Goal: Information Seeking & Learning: Learn about a topic

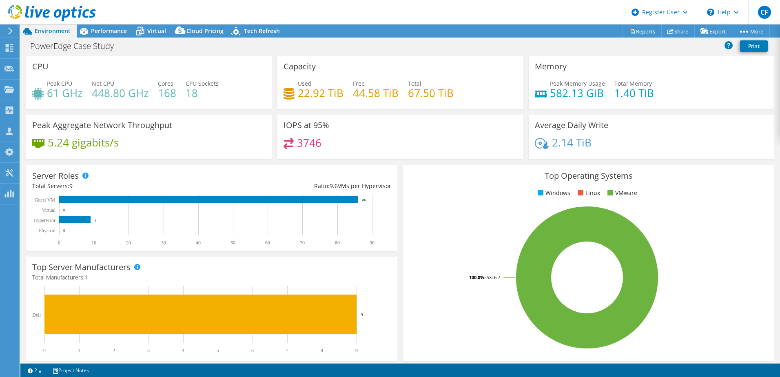
select select "USD"
click at [77, 98] on h4 "61 GHz" at bounding box center [65, 93] width 36 height 9
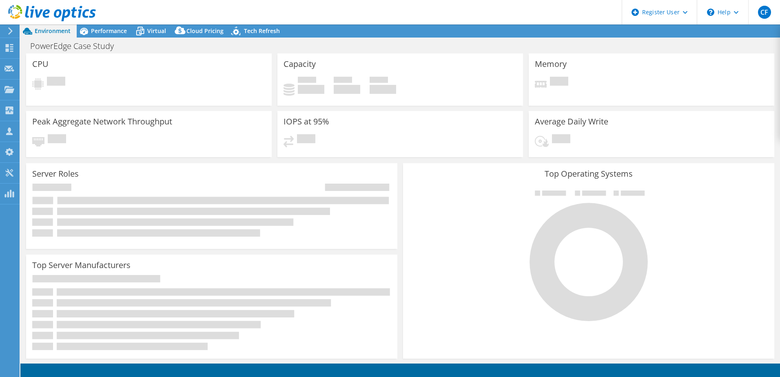
select select "USD"
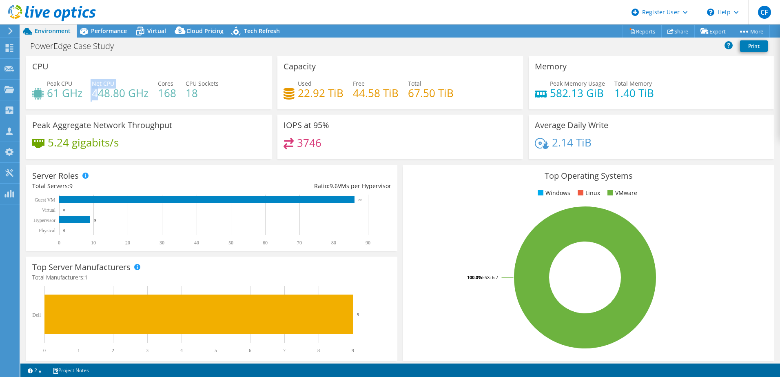
drag, startPoint x: 82, startPoint y: 94, endPoint x: 56, endPoint y: 97, distance: 25.8
click at [88, 96] on div "Peak CPU 61 GHz Net CPU 448.80 GHz Cores 168 CPU Sockets 18" at bounding box center [148, 92] width 233 height 27
drag, startPoint x: 56, startPoint y: 97, endPoint x: 41, endPoint y: 92, distance: 15.8
click at [54, 96] on h4 "61 GHz" at bounding box center [65, 93] width 36 height 9
drag, startPoint x: 41, startPoint y: 92, endPoint x: 78, endPoint y: 92, distance: 37.1
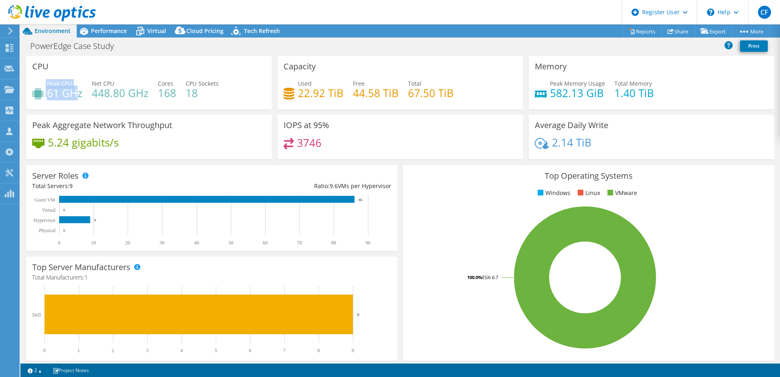
click at [78, 92] on div "Peak CPU 61 GHz" at bounding box center [57, 88] width 50 height 18
drag, startPoint x: 78, startPoint y: 92, endPoint x: 85, endPoint y: 106, distance: 15.5
click at [85, 106] on div "CPU Peak CPU 61 GHz Net CPU 448.80 GHz Cores 168 CPU Sockets 18" at bounding box center [149, 82] width 246 height 53
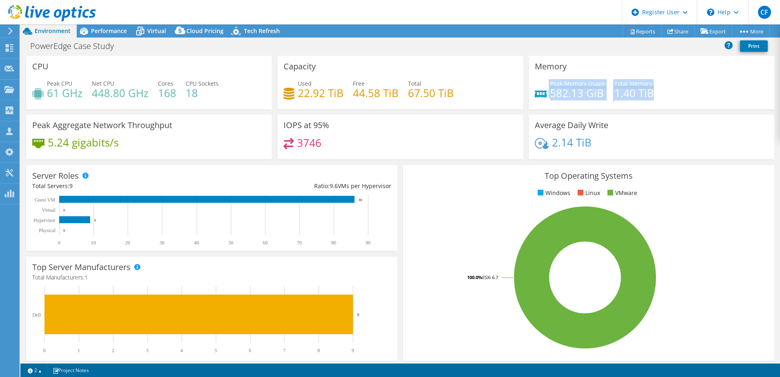
drag, startPoint x: 525, startPoint y: 99, endPoint x: 675, endPoint y: 93, distance: 149.5
click at [675, 93] on div "Memory Peak Memory Usage 582.13 GiB Total Memory 1.40 TiB" at bounding box center [652, 82] width 246 height 53
drag, startPoint x: 675, startPoint y: 93, endPoint x: 649, endPoint y: 98, distance: 26.6
click at [649, 98] on h4 "1.40 TiB" at bounding box center [635, 93] width 40 height 9
click at [159, 26] on div "Virtual" at bounding box center [152, 30] width 39 height 13
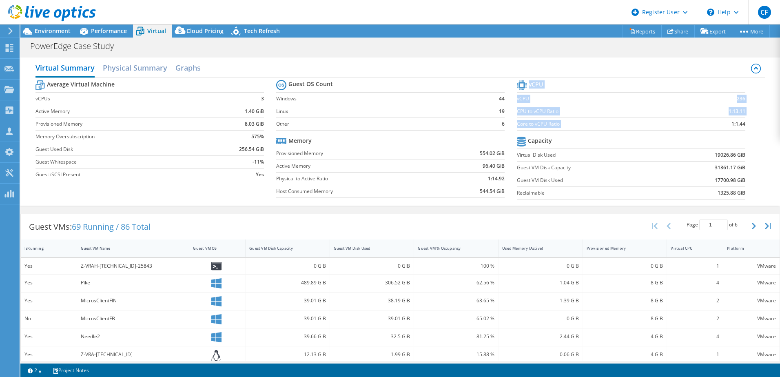
drag, startPoint x: 719, startPoint y: 121, endPoint x: 751, endPoint y: 122, distance: 32.3
click at [751, 122] on section "vCPU vCPU 236 CPU to vCPU Ratio 1:13.11 Core to vCPU Ratio 1:1.44 Capacity Virt…" at bounding box center [637, 140] width 241 height 125
click at [745, 142] on section "vCPU vCPU 236 CPU to vCPU Ratio 1:13.11 Core to vCPU Ratio 1:1.44 Capacity Virt…" at bounding box center [637, 140] width 241 height 125
drag, startPoint x: 725, startPoint y: 96, endPoint x: 745, endPoint y: 96, distance: 19.6
click at [745, 96] on section "vCPU vCPU 236 CPU to vCPU Ratio 1:13.11 Core to vCPU Ratio 1:1.44 Capacity Virt…" at bounding box center [637, 140] width 241 height 125
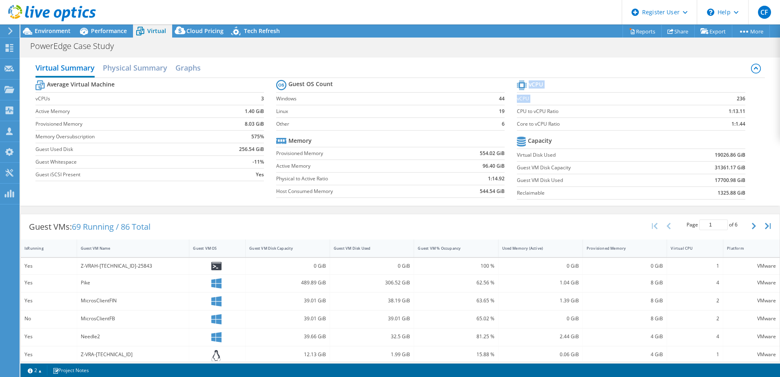
drag, startPoint x: 745, startPoint y: 96, endPoint x: 742, endPoint y: 100, distance: 5.7
click at [747, 105] on section "vCPU vCPU 236 CPU to vCPU Ratio 1:13.11 Core to vCPU Ratio 1:1.44 Capacity Virt…" at bounding box center [637, 140] width 241 height 125
click at [51, 21] on icon at bounding box center [52, 13] width 88 height 17
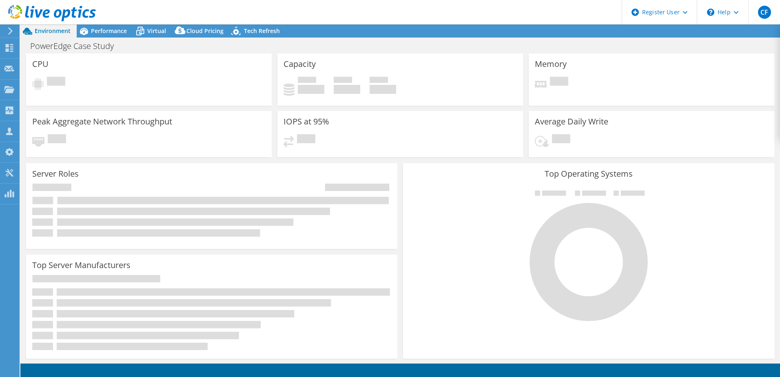
select select "SelectRegion"
select select "USD"
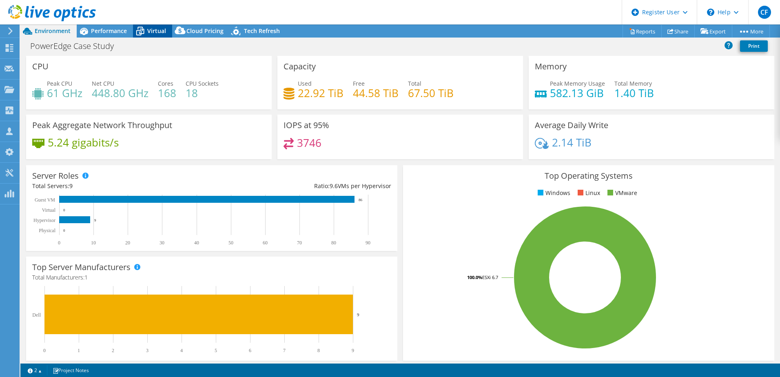
click at [158, 35] on div "Virtual" at bounding box center [152, 30] width 39 height 13
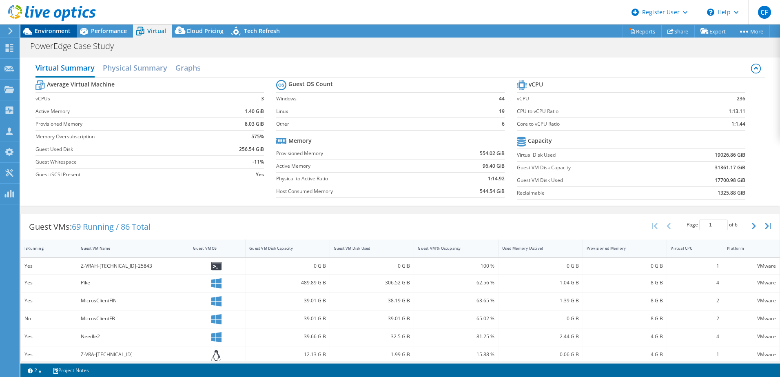
click at [42, 29] on span "Environment" at bounding box center [53, 31] width 36 height 8
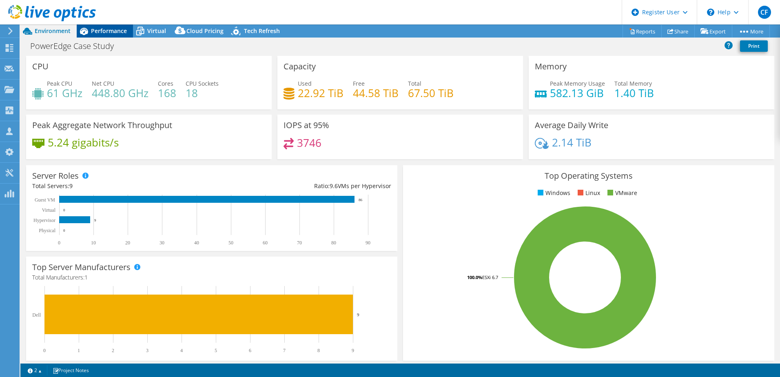
click at [96, 34] on span "Performance" at bounding box center [109, 31] width 36 height 8
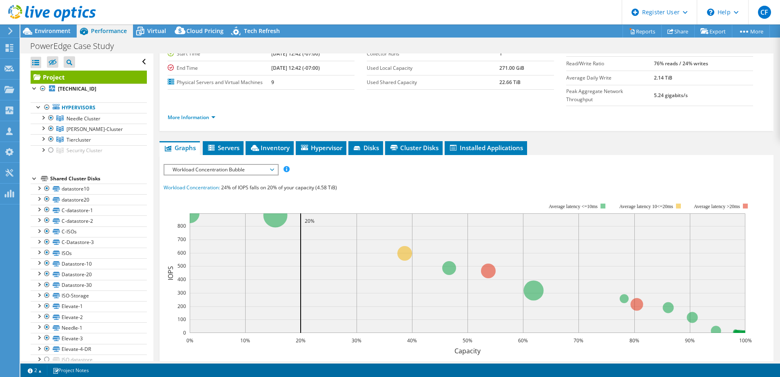
scroll to position [122, 0]
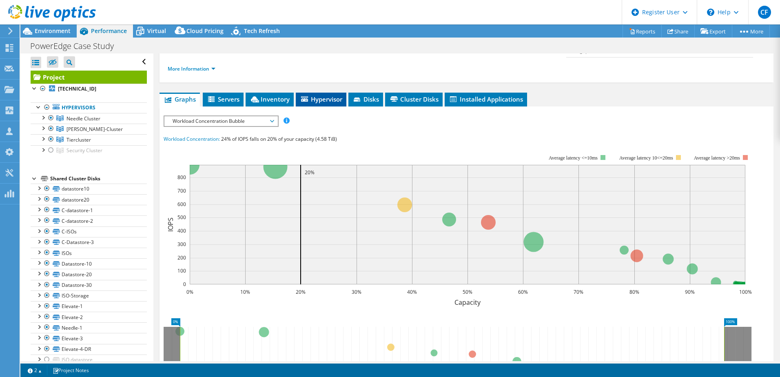
click at [318, 95] on span "Hypervisor" at bounding box center [321, 99] width 42 height 8
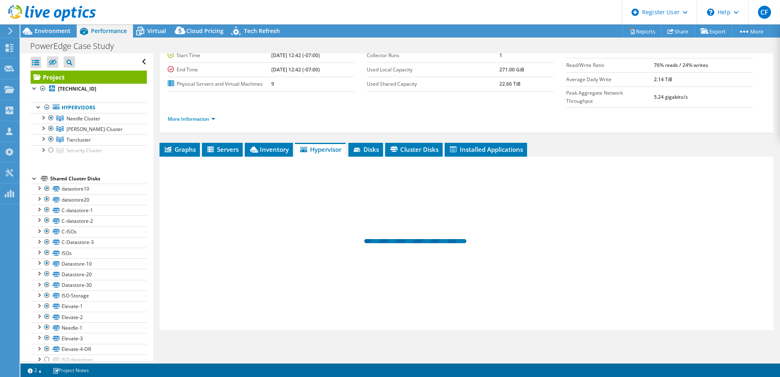
scroll to position [56, 0]
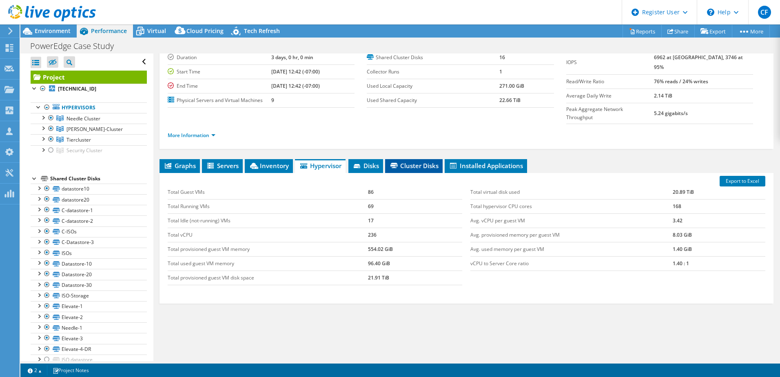
click at [430, 162] on span "Cluster Disks" at bounding box center [413, 166] width 49 height 8
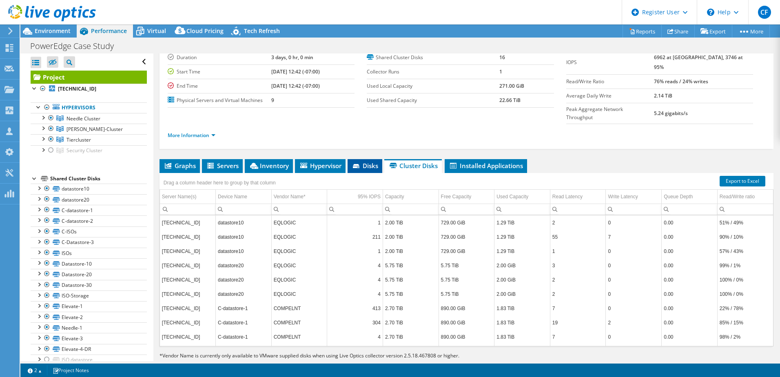
click at [380, 159] on li "Disks" at bounding box center [365, 166] width 35 height 14
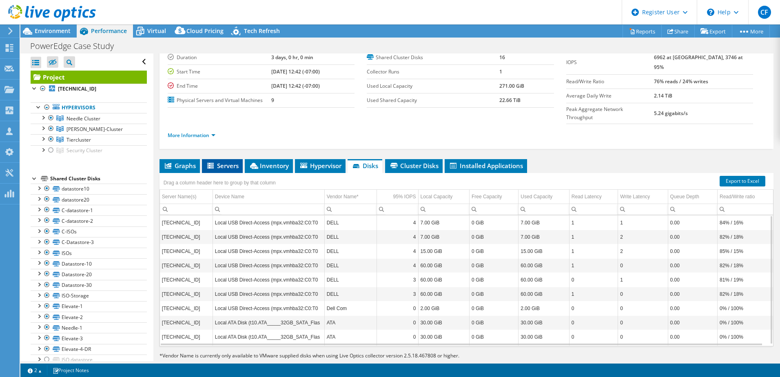
click at [225, 162] on span "Servers" at bounding box center [222, 166] width 33 height 8
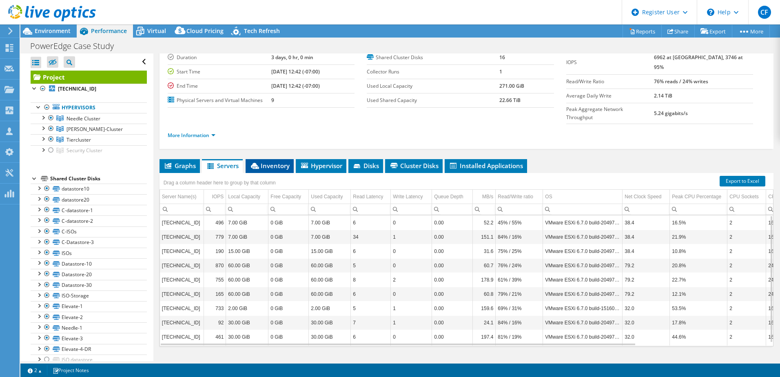
click at [264, 162] on span "Inventory" at bounding box center [270, 166] width 40 height 8
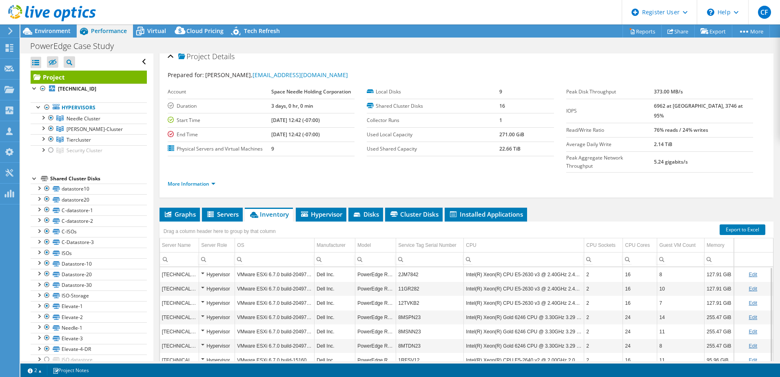
scroll to position [0, 0]
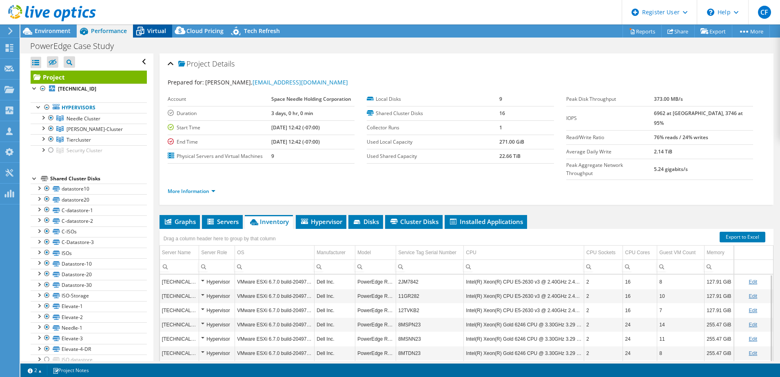
click at [154, 31] on span "Virtual" at bounding box center [156, 31] width 19 height 8
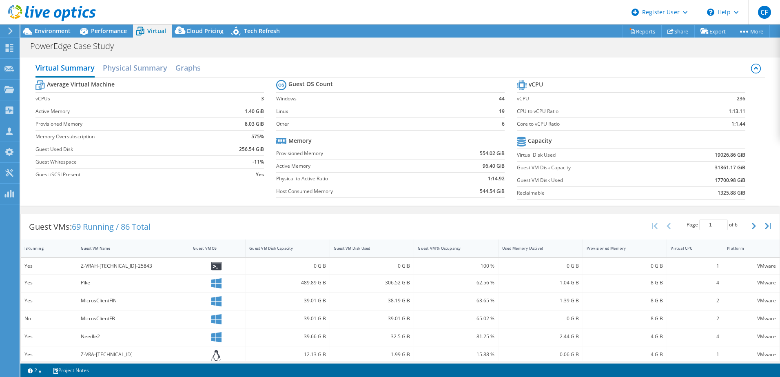
drag, startPoint x: 731, startPoint y: 100, endPoint x: 729, endPoint y: 96, distance: 4.4
click at [731, 99] on td "236" at bounding box center [716, 98] width 60 height 13
click at [49, 28] on span "Environment" at bounding box center [53, 31] width 36 height 8
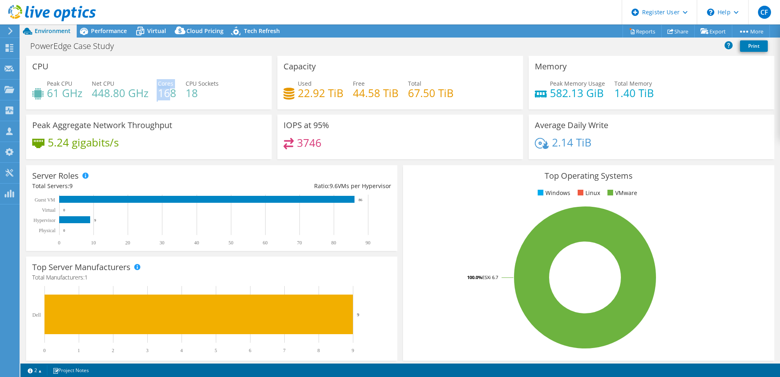
drag, startPoint x: 153, startPoint y: 90, endPoint x: 172, endPoint y: 91, distance: 18.8
click at [172, 91] on div "Peak CPU 61 GHz Net CPU 448.80 GHz Cores 168 CPU Sockets 18" at bounding box center [148, 92] width 233 height 27
click at [100, 30] on span "Performance" at bounding box center [109, 31] width 36 height 8
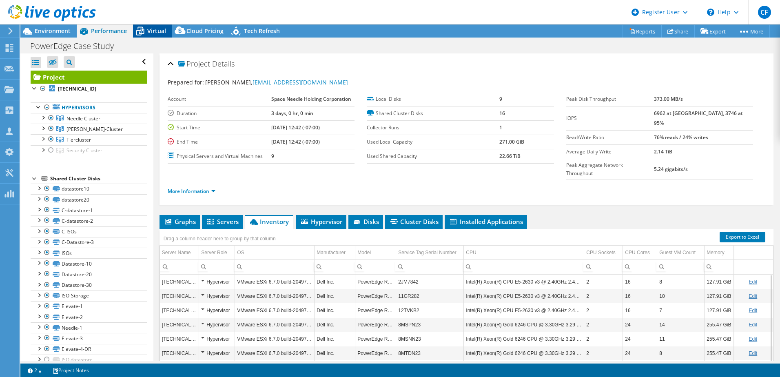
click at [156, 27] on span "Virtual" at bounding box center [156, 31] width 19 height 8
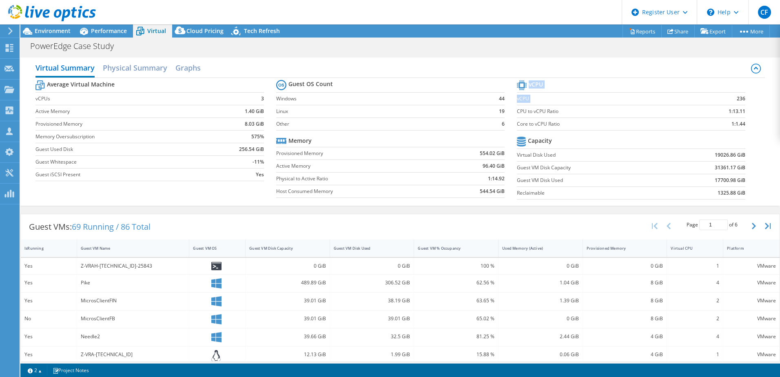
drag, startPoint x: 705, startPoint y: 98, endPoint x: 742, endPoint y: 99, distance: 36.3
click at [742, 99] on section "vCPU vCPU 236 CPU to vCPU Ratio 1:13.11 Core to vCPU Ratio 1:1.44 Capacity Virt…" at bounding box center [637, 140] width 241 height 125
drag, startPoint x: 742, startPoint y: 99, endPoint x: 747, endPoint y: 116, distance: 18.1
click at [747, 116] on section "vCPU vCPU 236 CPU to vCPU Ratio 1:13.11 Core to vCPU Ratio 1:1.44 Capacity Virt…" at bounding box center [637, 140] width 241 height 125
drag, startPoint x: 726, startPoint y: 123, endPoint x: 742, endPoint y: 124, distance: 16.8
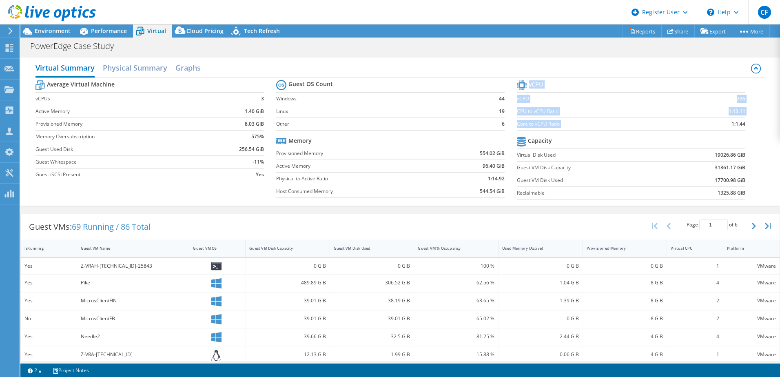
click at [742, 124] on section "vCPU vCPU 236 CPU to vCPU Ratio 1:13.11 Core to vCPU Ratio 1:1.44 Capacity Virt…" at bounding box center [637, 140] width 241 height 125
drag, startPoint x: 742, startPoint y: 124, endPoint x: 722, endPoint y: 130, distance: 21.3
click at [723, 130] on td "1:1.44" at bounding box center [716, 124] width 60 height 13
drag, startPoint x: 728, startPoint y: 98, endPoint x: 739, endPoint y: 101, distance: 11.7
click at [739, 101] on td "236" at bounding box center [716, 98] width 60 height 13
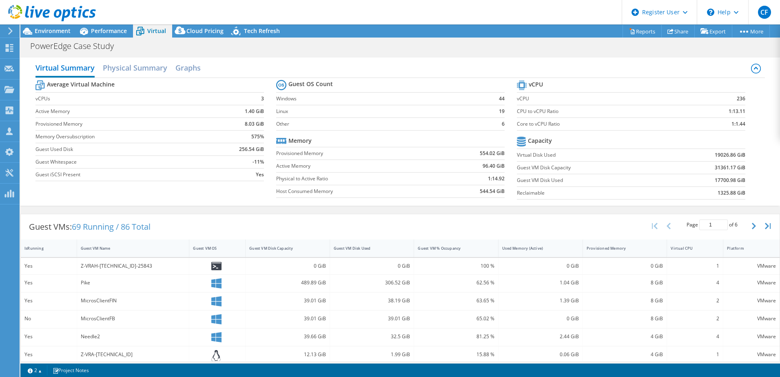
drag, startPoint x: 739, startPoint y: 101, endPoint x: 744, endPoint y: 120, distance: 19.3
click at [744, 120] on section "vCPU vCPU 236 CPU to vCPU Ratio 1:13.11 Core to vCPU Ratio 1:1.44 Capacity Virt…" at bounding box center [637, 140] width 241 height 125
click at [57, 29] on span "Environment" at bounding box center [53, 31] width 36 height 8
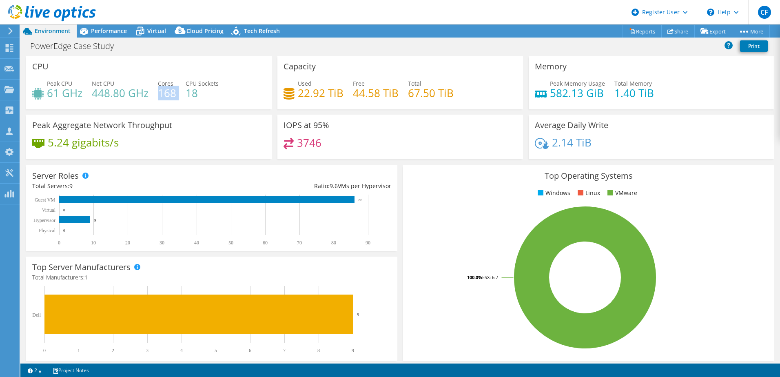
drag, startPoint x: 158, startPoint y: 96, endPoint x: 176, endPoint y: 95, distance: 18.4
click at [176, 95] on div "Peak CPU 61 GHz Net CPU 448.80 GHz Cores 168 CPU Sockets 18" at bounding box center [148, 92] width 233 height 27
drag, startPoint x: 176, startPoint y: 95, endPoint x: 190, endPoint y: 119, distance: 27.7
click at [193, 119] on div "Peak Aggregate Network Throughput 5.24 gigabits/s" at bounding box center [149, 137] width 246 height 44
click at [165, 31] on span "Virtual" at bounding box center [156, 31] width 19 height 8
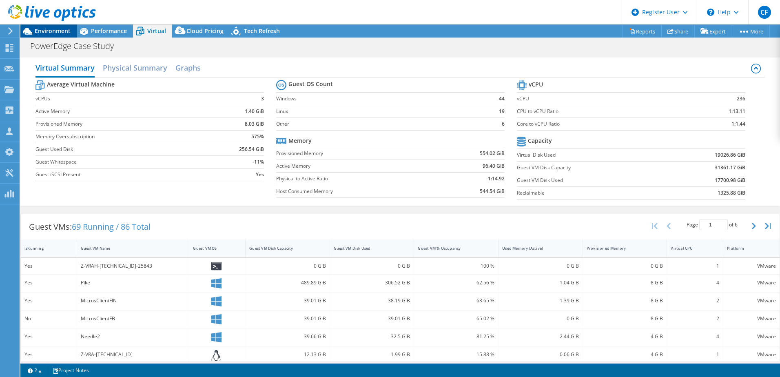
click at [42, 29] on span "Environment" at bounding box center [53, 31] width 36 height 8
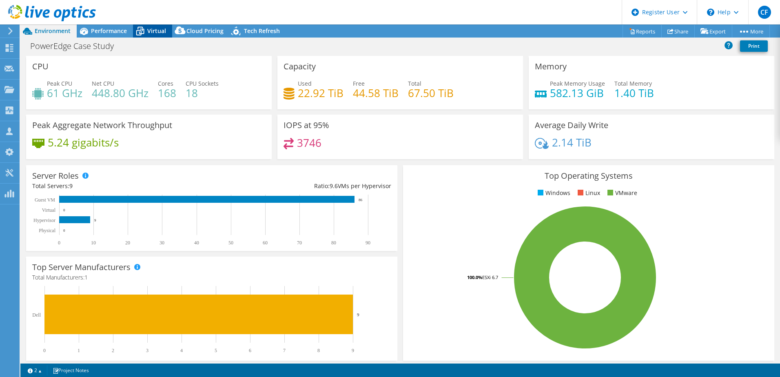
click at [158, 30] on span "Virtual" at bounding box center [156, 31] width 19 height 8
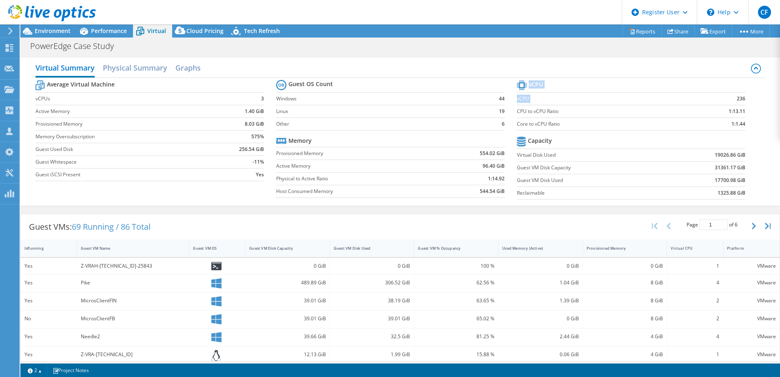
drag, startPoint x: 722, startPoint y: 99, endPoint x: 743, endPoint y: 99, distance: 20.4
click at [743, 99] on section "vCPU vCPU 236 CPU to vCPU Ratio 1:13.11 Core to vCPU Ratio 1:1.44 Capacity Virt…" at bounding box center [637, 140] width 241 height 125
drag, startPoint x: 743, startPoint y: 99, endPoint x: 706, endPoint y: 96, distance: 37.3
click at [706, 96] on td "236" at bounding box center [716, 98] width 60 height 13
click at [63, 31] on span "Environment" at bounding box center [53, 31] width 36 height 8
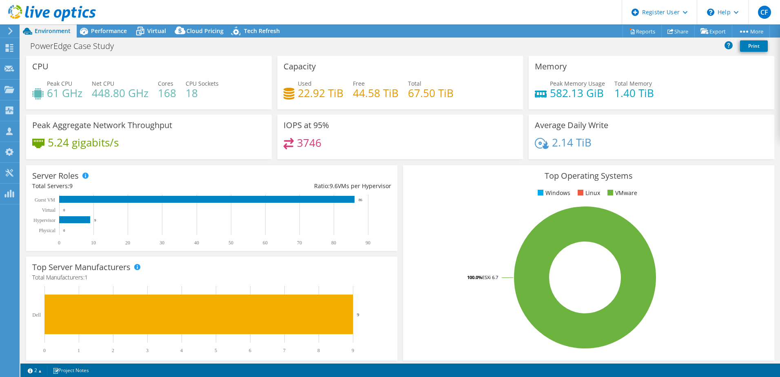
click at [396, 56] on div "PowerEdge Case Study Print" at bounding box center [400, 47] width 760 height 18
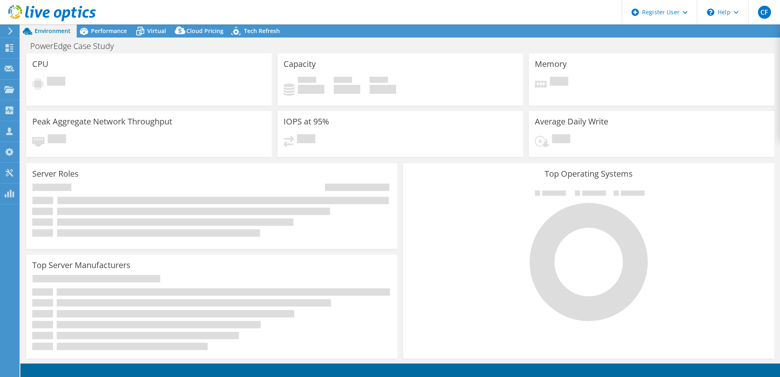
select select "USD"
